Goal: Learn about a topic

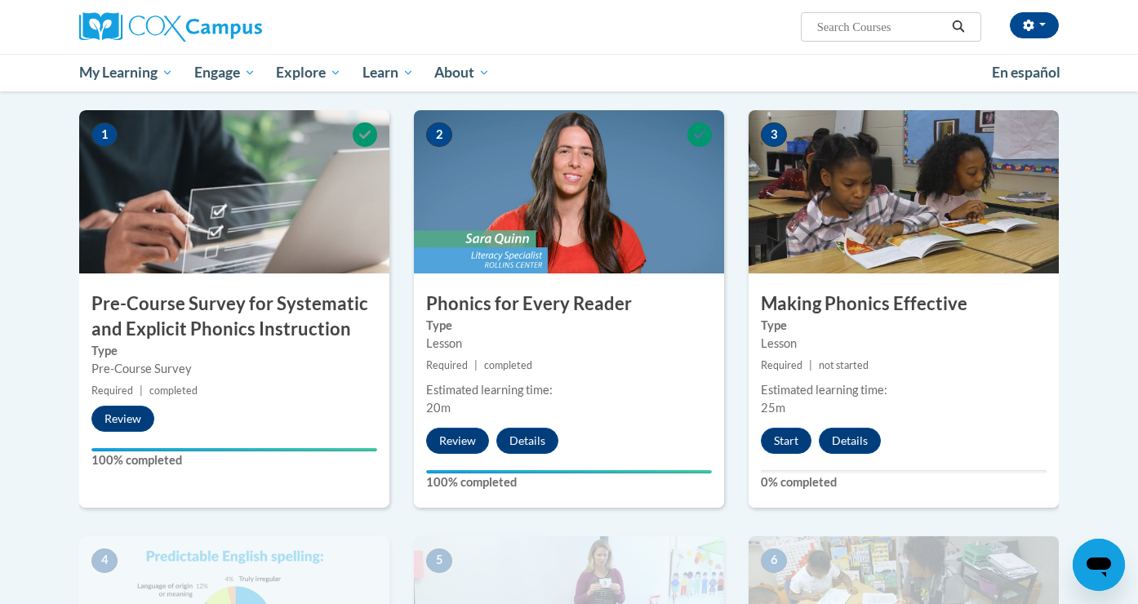
scroll to position [315, 0]
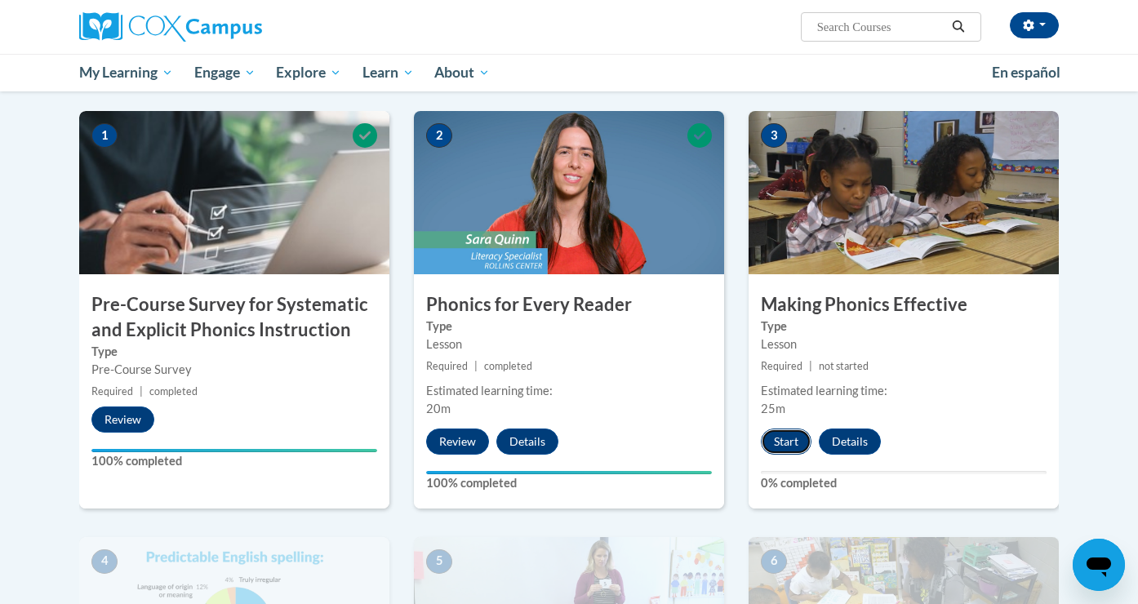
click at [775, 432] on button "Start" at bounding box center [786, 441] width 51 height 26
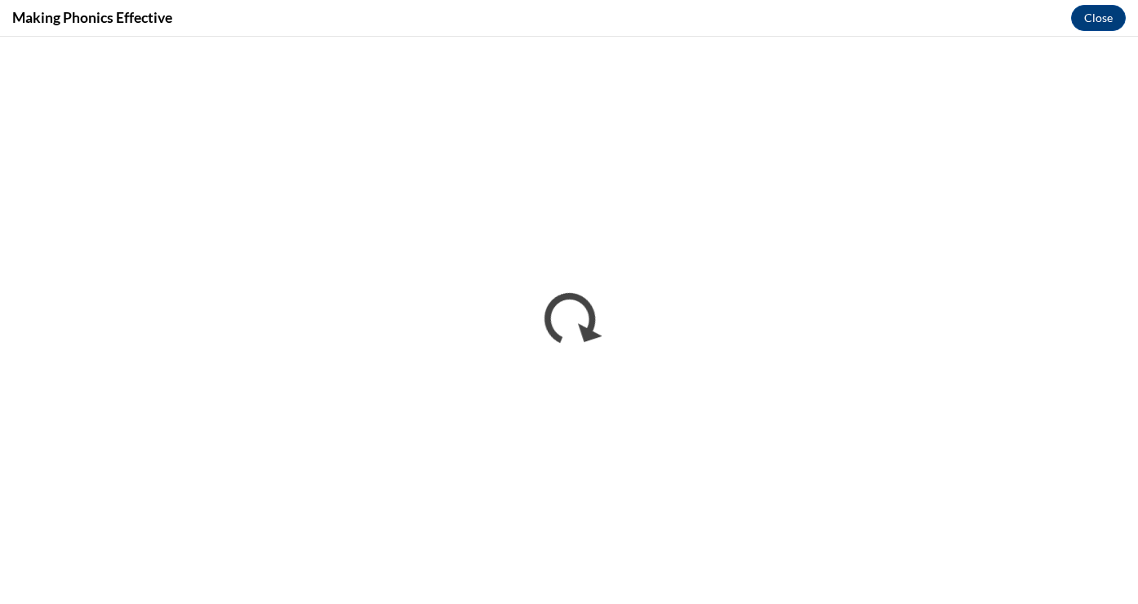
scroll to position [0, 0]
